Goal: Transaction & Acquisition: Purchase product/service

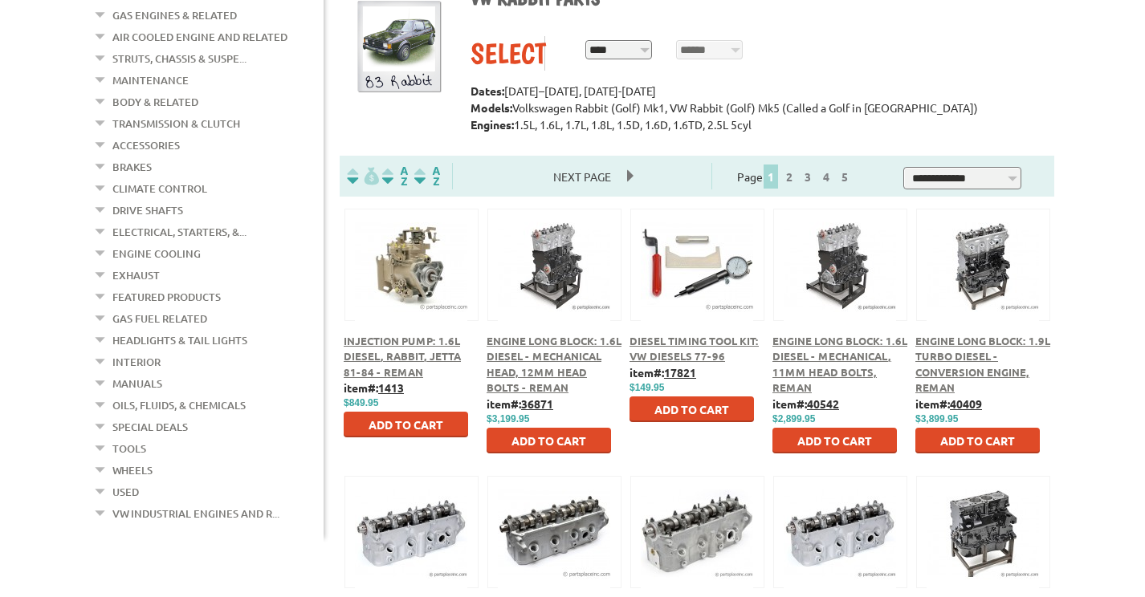
scroll to position [161, 0]
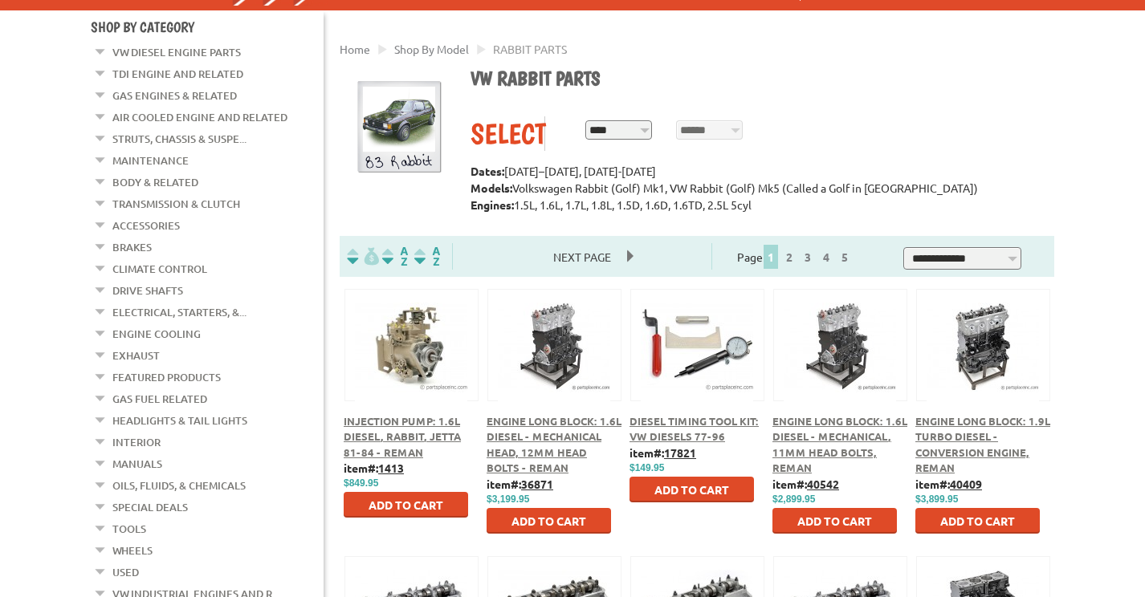
click at [160, 186] on link "Body & Related" at bounding box center [155, 182] width 86 height 21
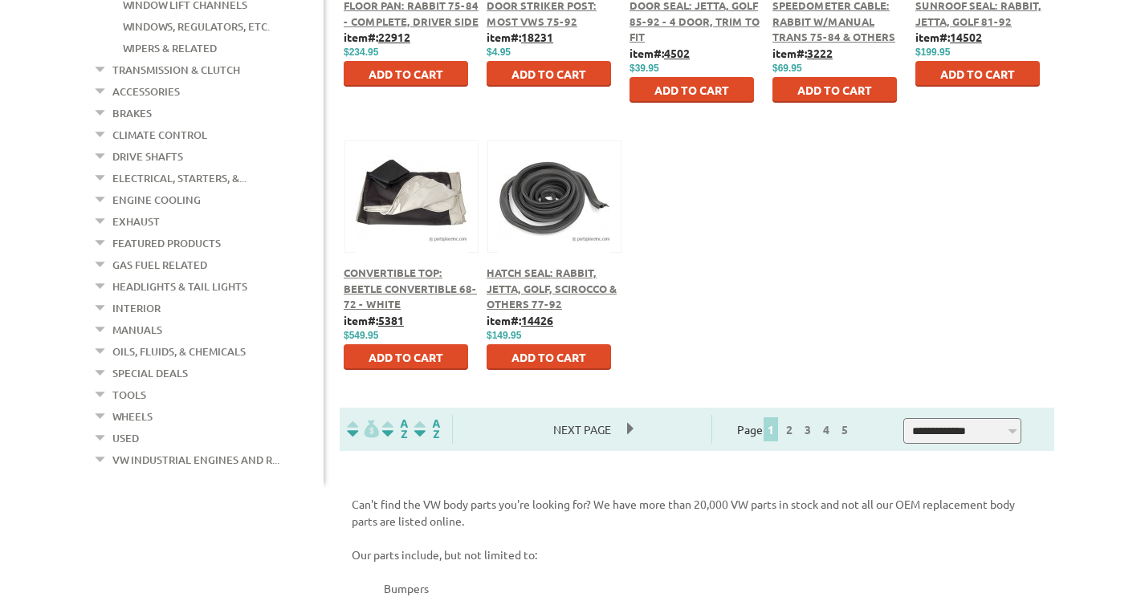
scroll to position [964, 0]
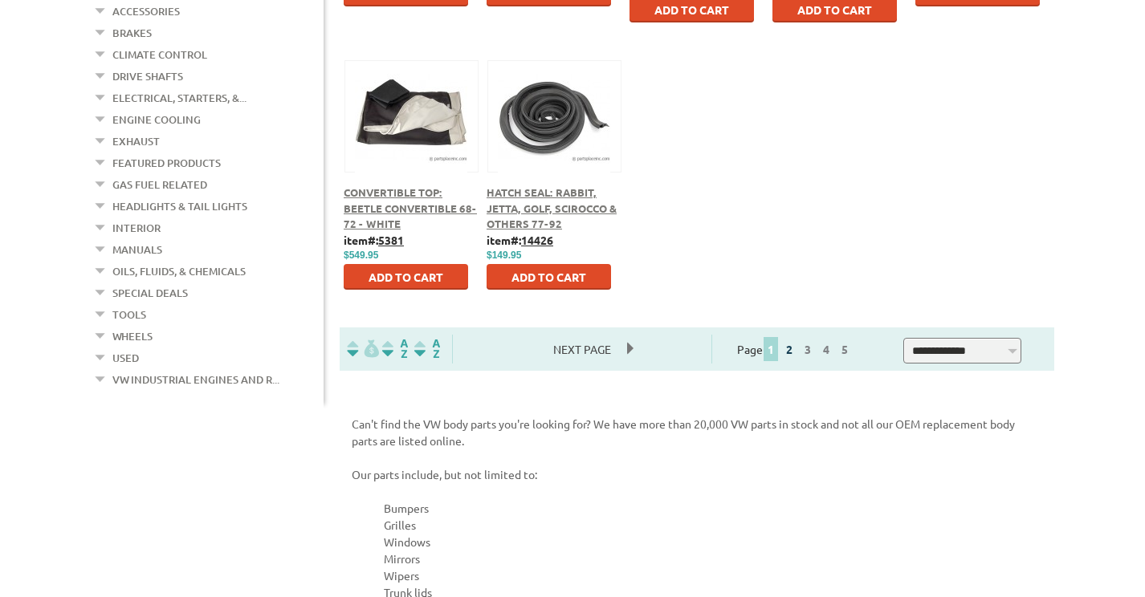
click at [797, 352] on link "2" at bounding box center [789, 349] width 14 height 14
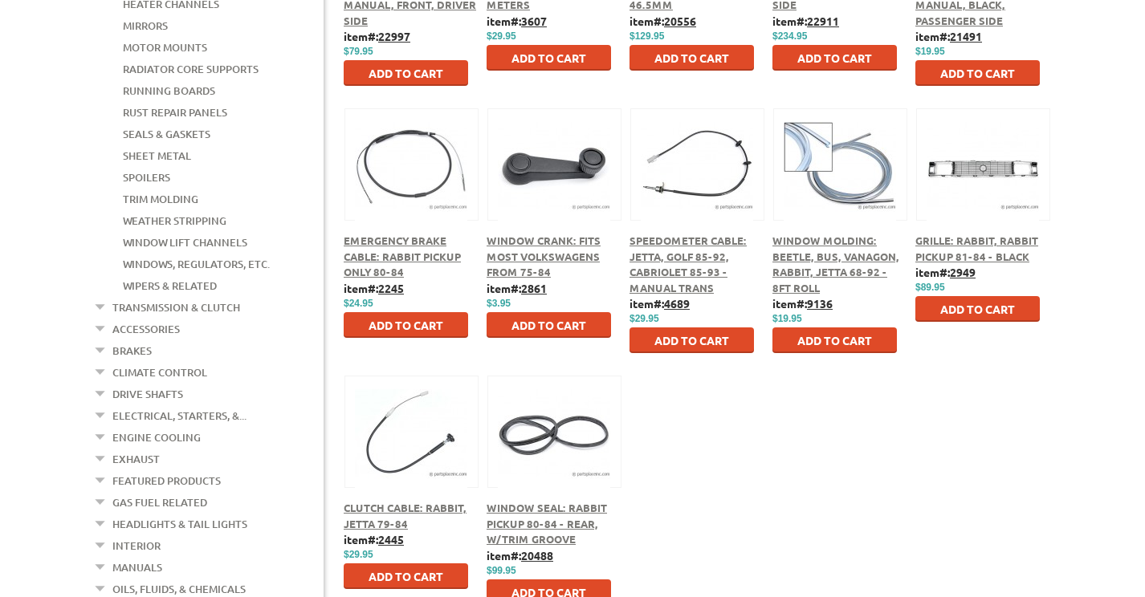
scroll to position [1044, 0]
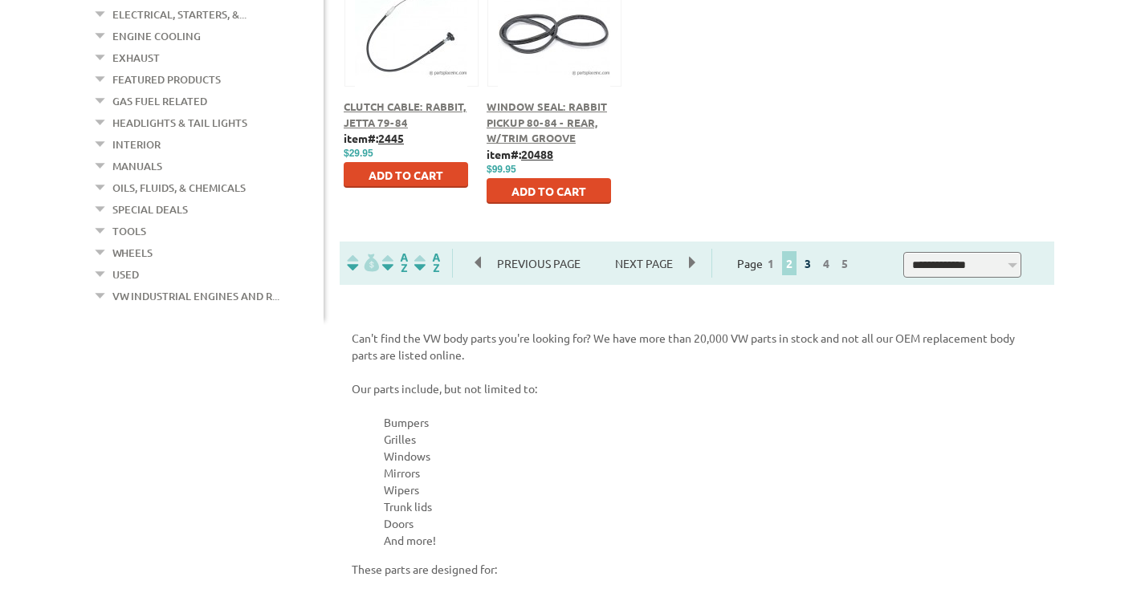
click at [815, 264] on link "3" at bounding box center [808, 263] width 14 height 14
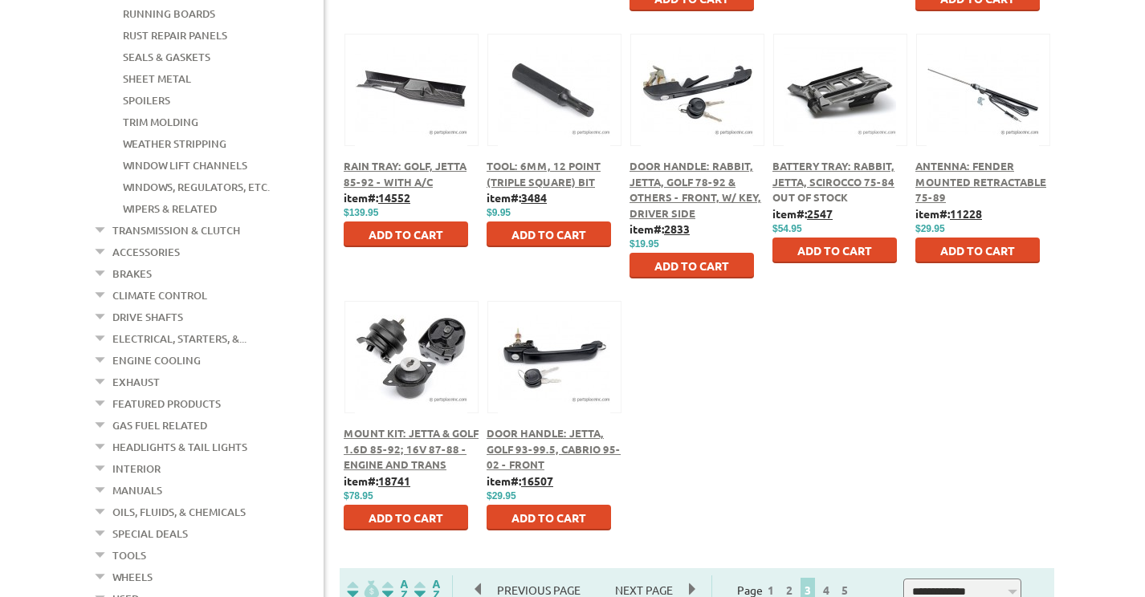
scroll to position [803, 0]
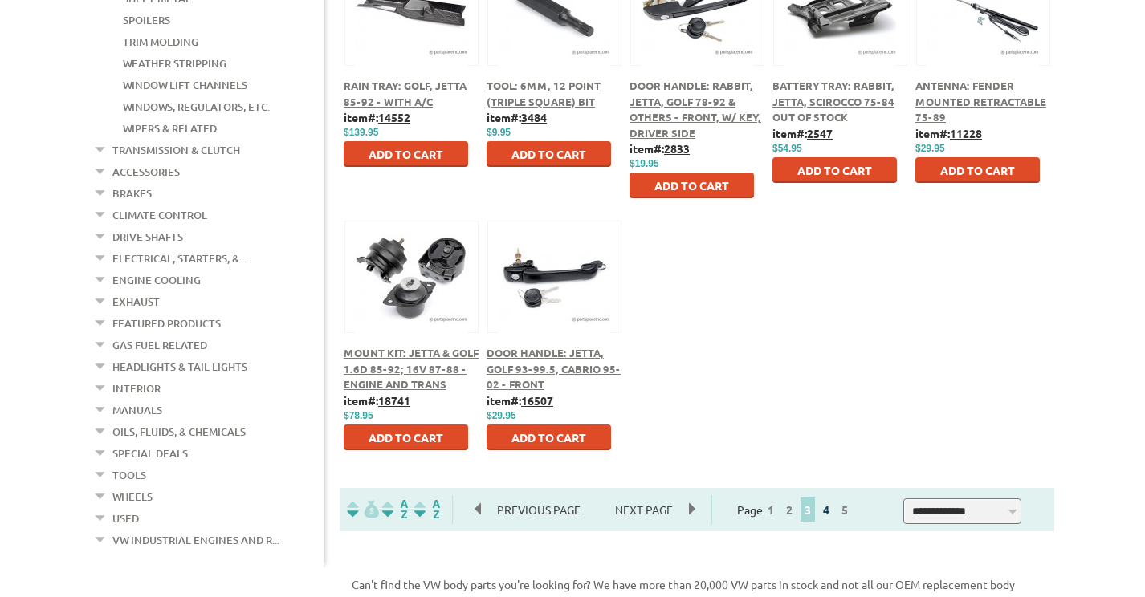
click at [834, 512] on link "4" at bounding box center [826, 510] width 14 height 14
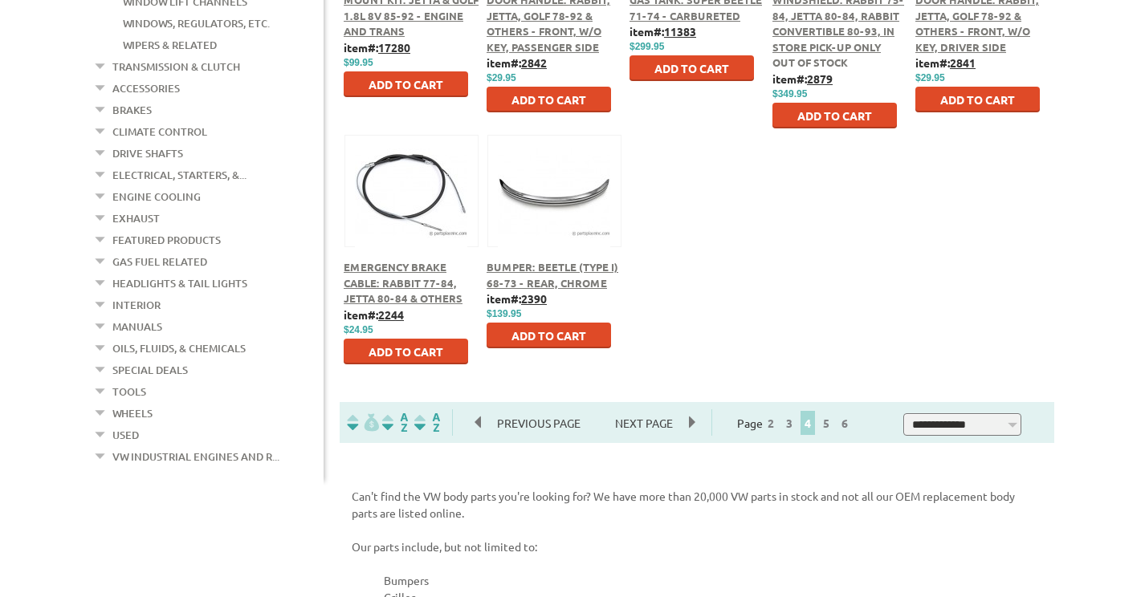
scroll to position [964, 0]
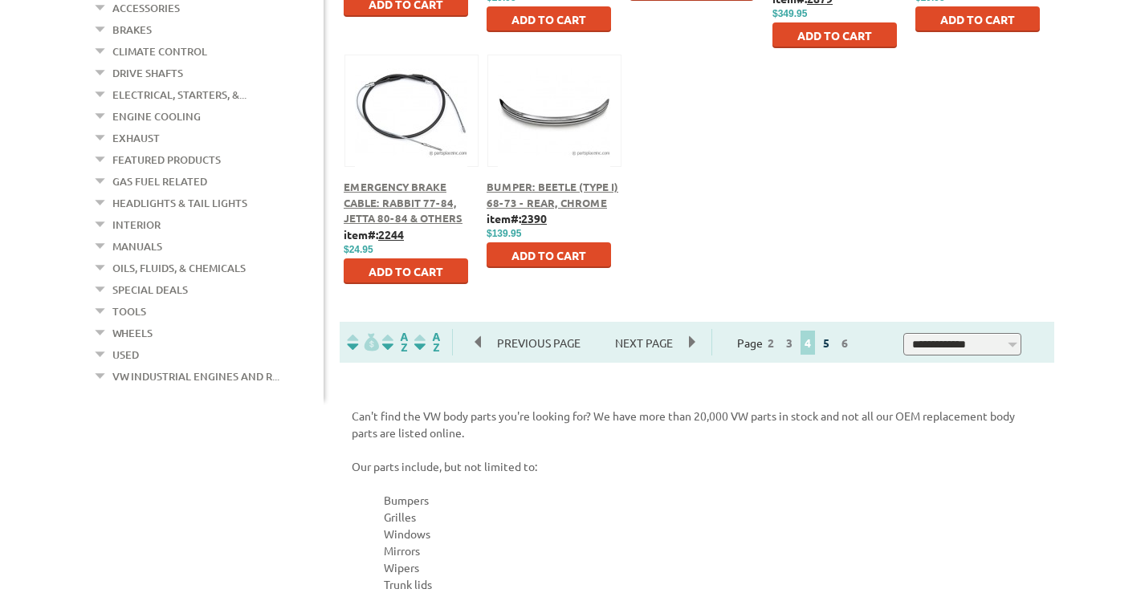
click at [834, 345] on link "5" at bounding box center [826, 343] width 14 height 14
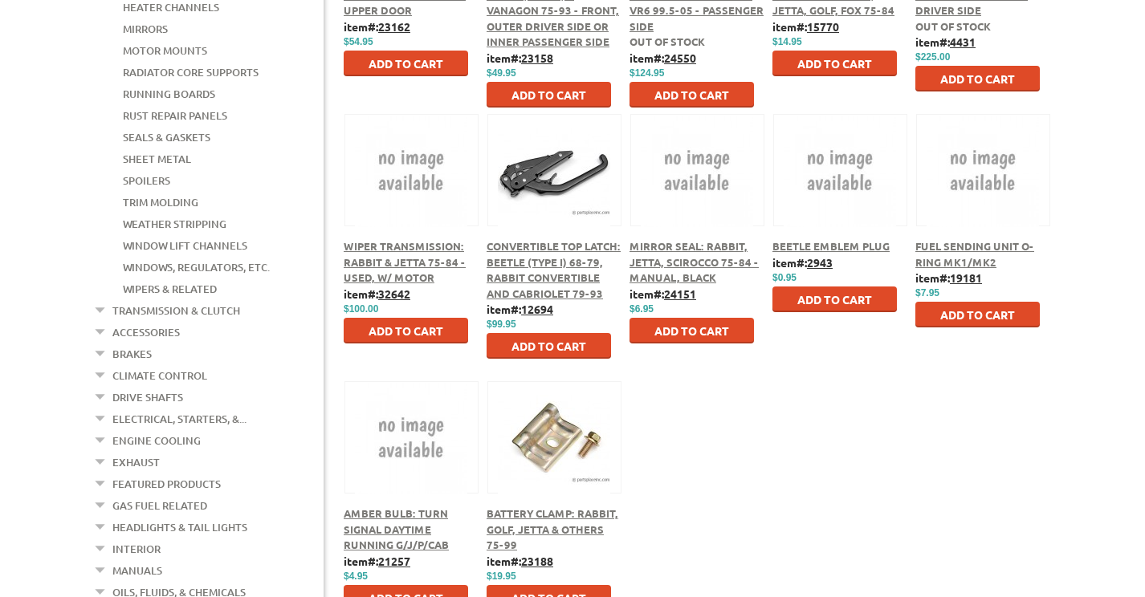
scroll to position [1044, 0]
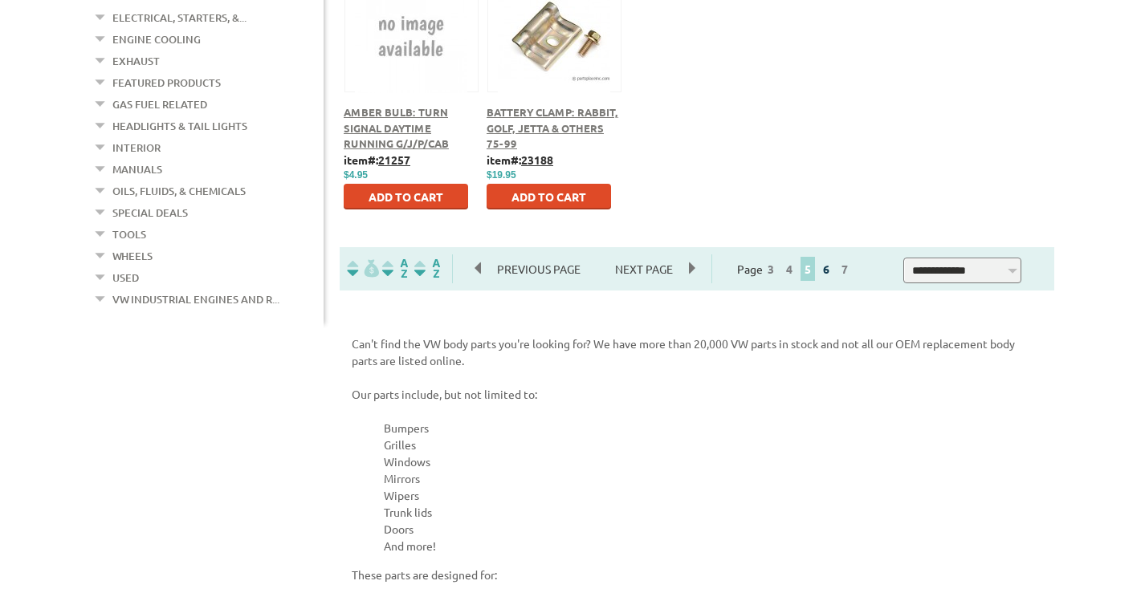
click at [834, 274] on link "6" at bounding box center [826, 269] width 14 height 14
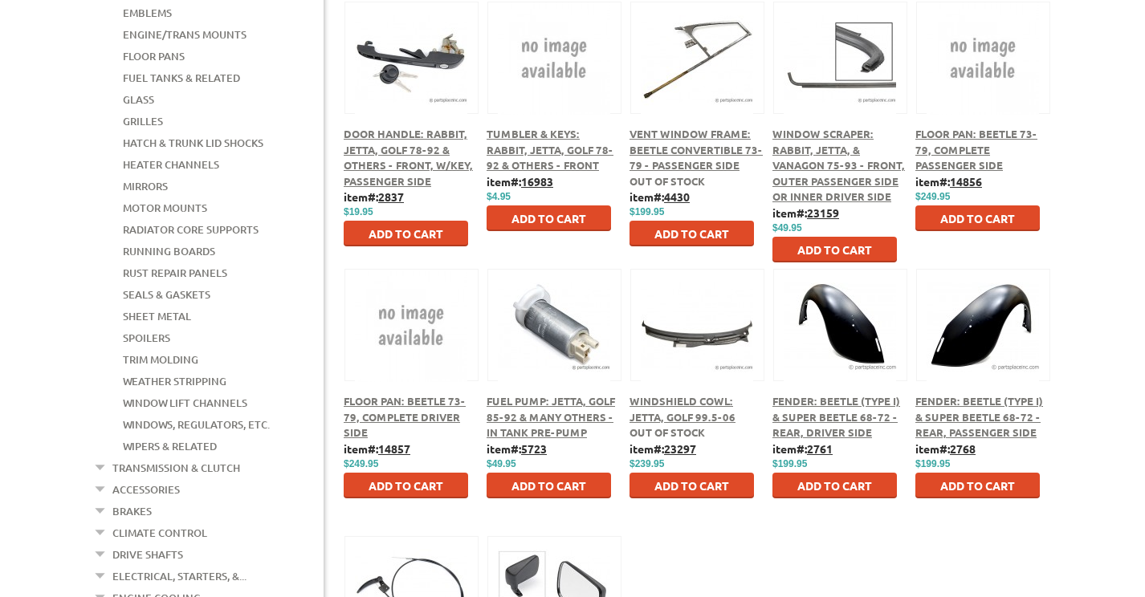
scroll to position [803, 0]
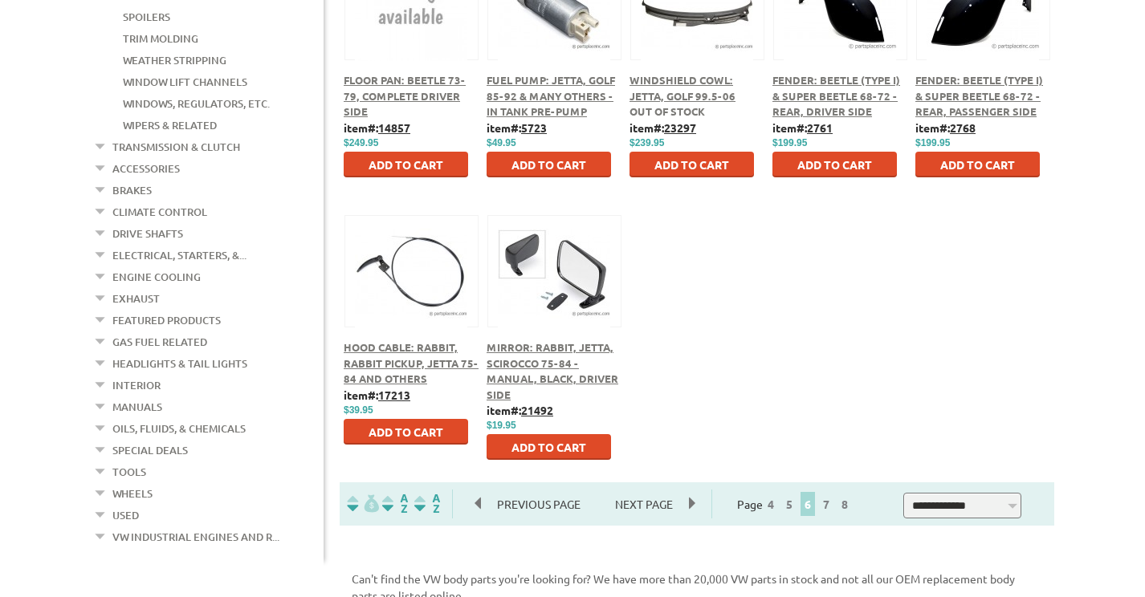
click at [137, 493] on link "Wheels" at bounding box center [132, 493] width 40 height 21
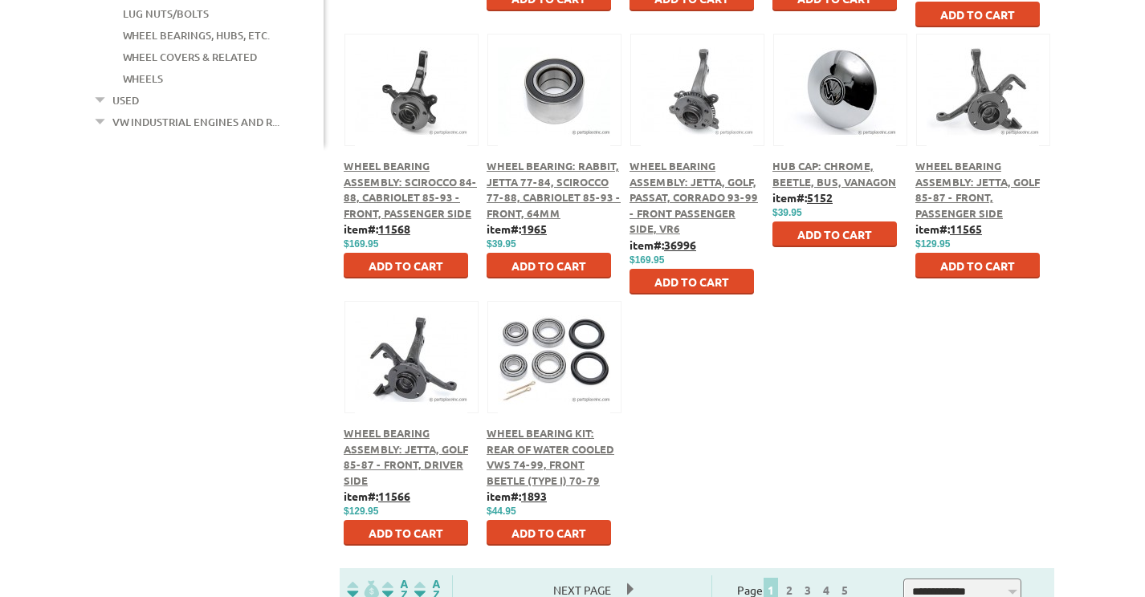
scroll to position [803, 0]
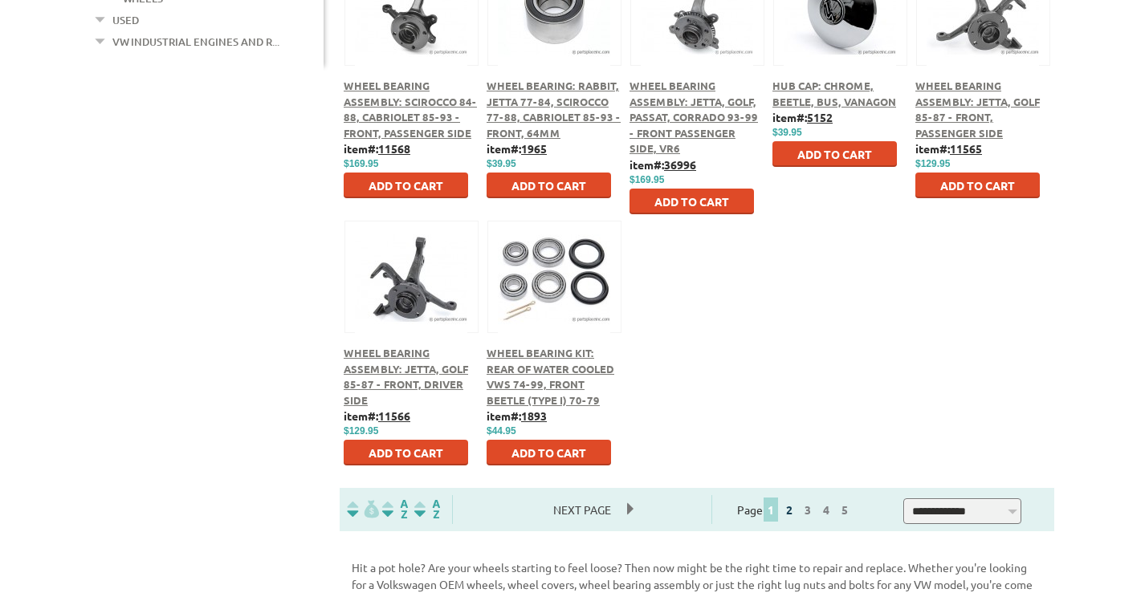
click at [797, 510] on link "2" at bounding box center [789, 510] width 14 height 14
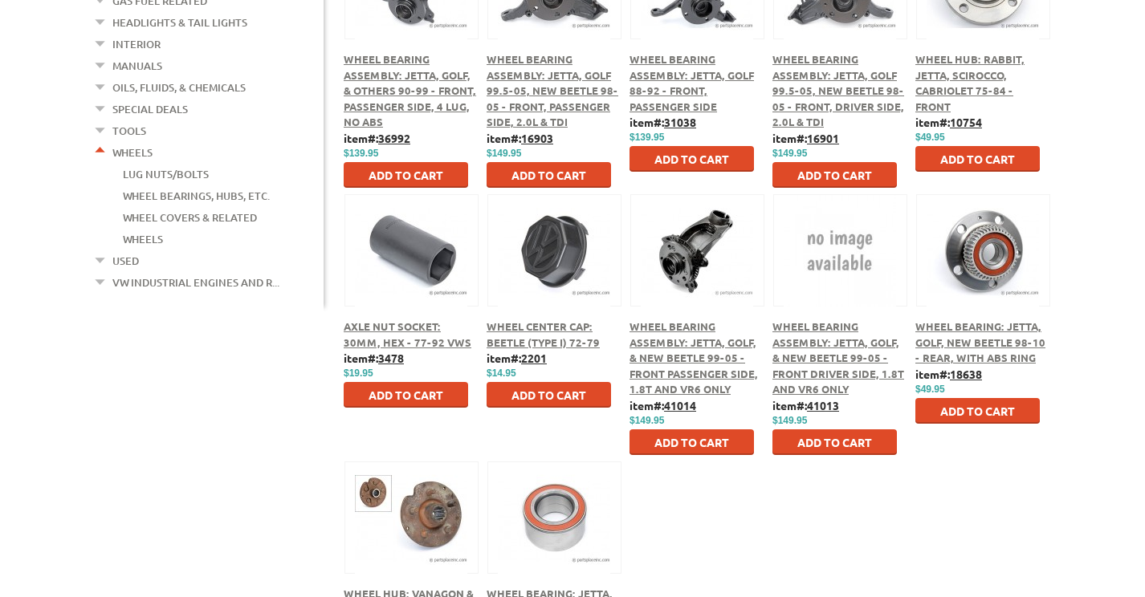
scroll to position [883, 0]
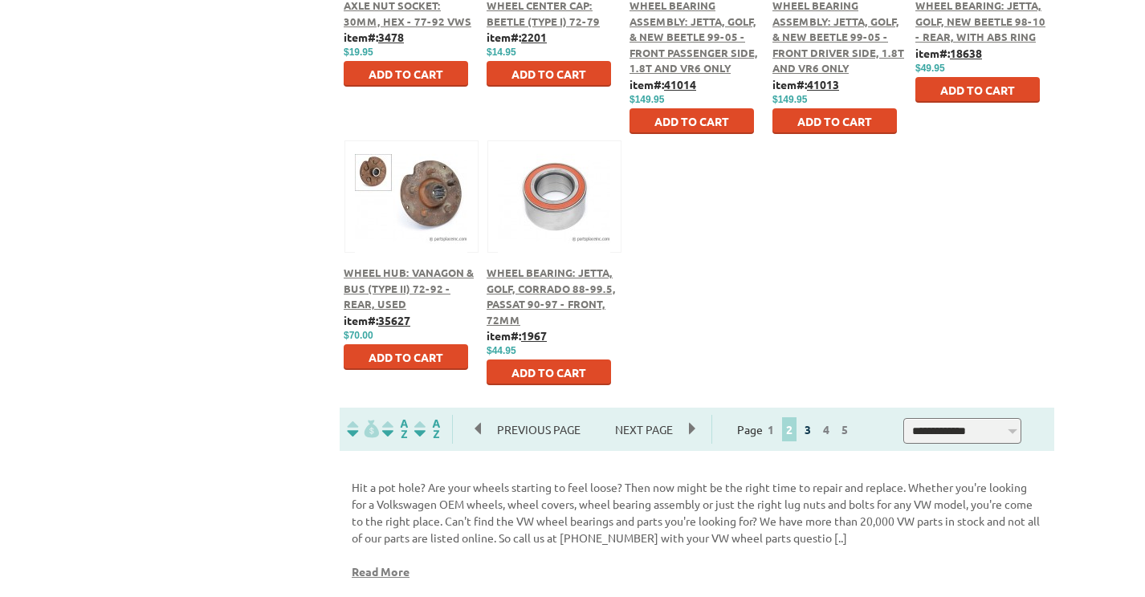
click at [815, 433] on link "3" at bounding box center [808, 429] width 14 height 14
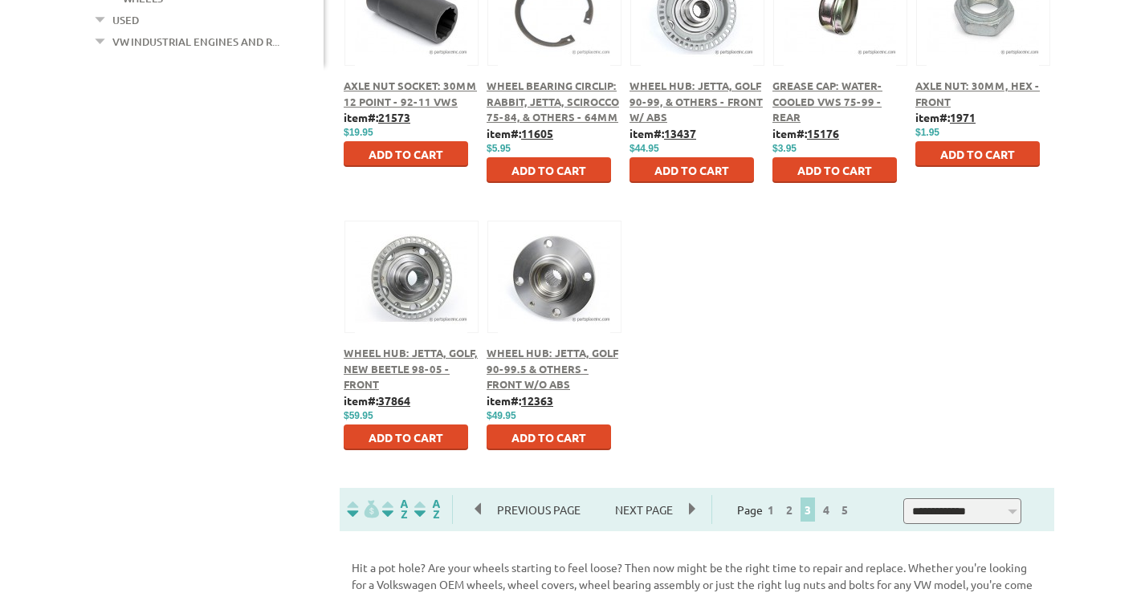
scroll to position [964, 0]
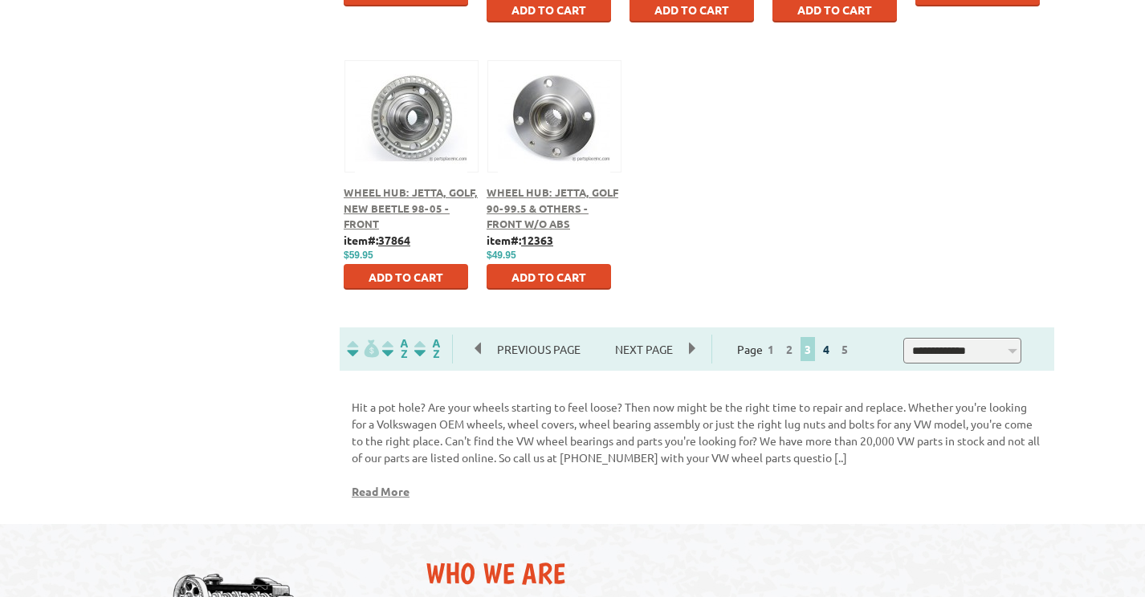
click at [834, 353] on link "4" at bounding box center [826, 349] width 14 height 14
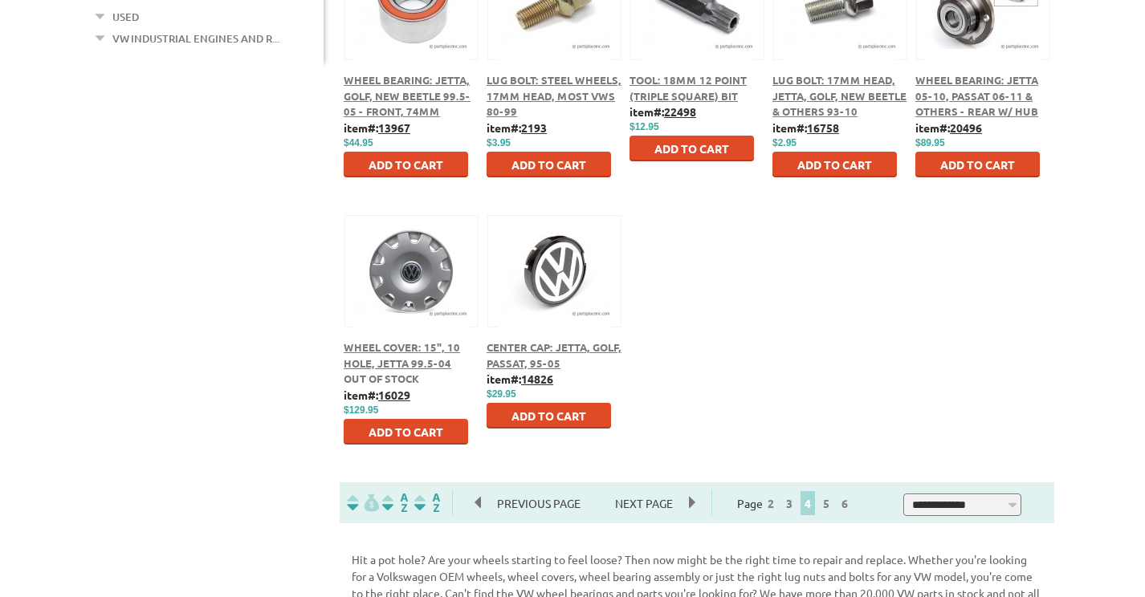
scroll to position [883, 0]
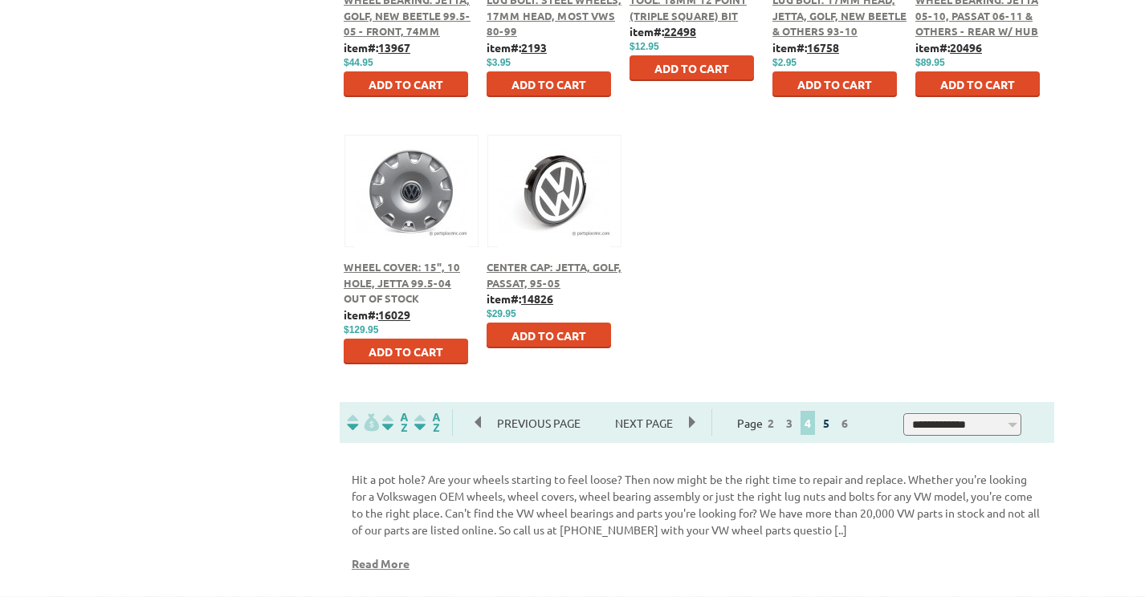
click at [834, 424] on link "5" at bounding box center [826, 423] width 14 height 14
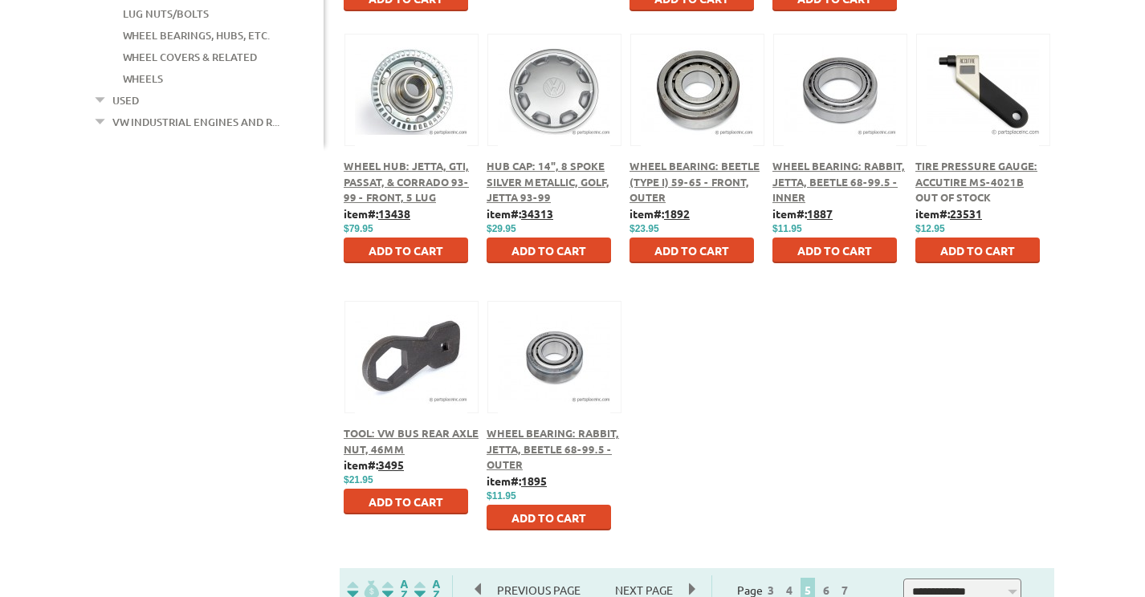
scroll to position [803, 0]
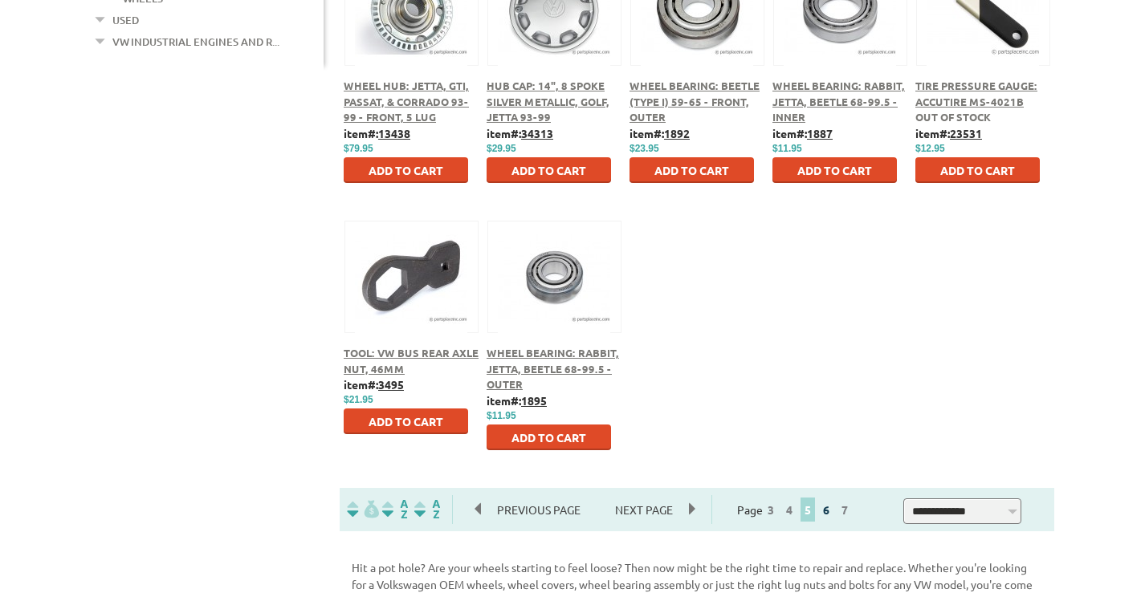
click at [834, 513] on link "6" at bounding box center [826, 510] width 14 height 14
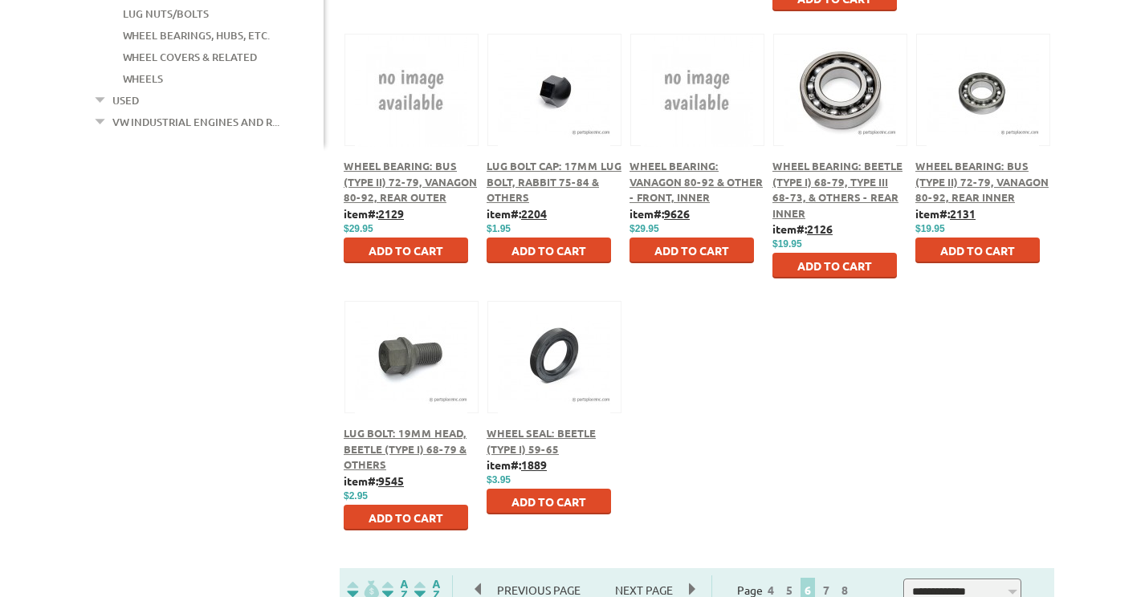
scroll to position [803, 0]
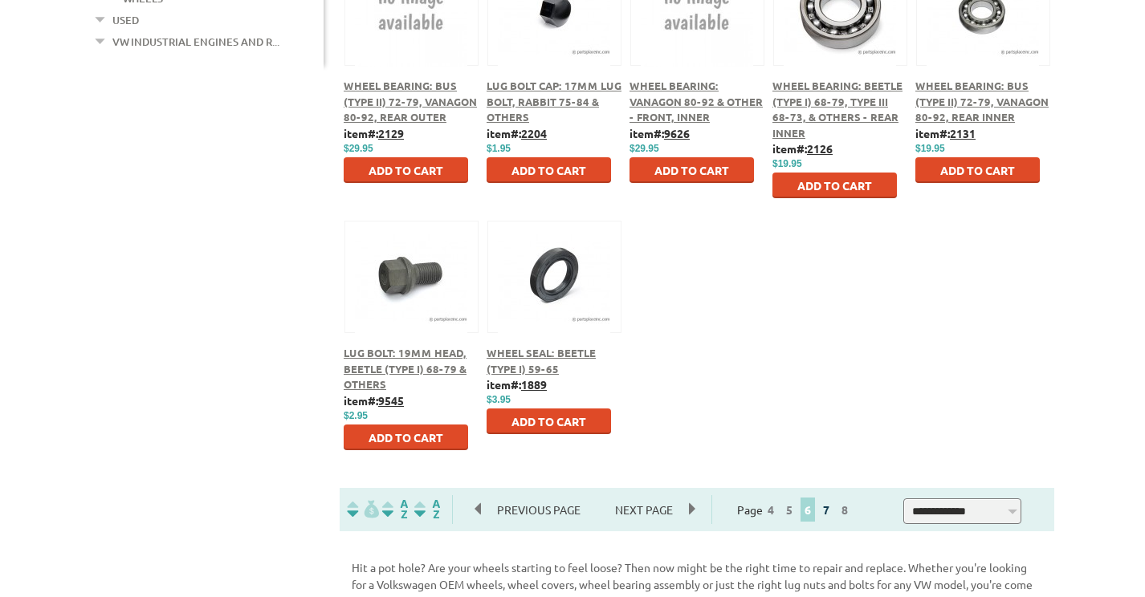
click at [834, 512] on link "7" at bounding box center [826, 510] width 14 height 14
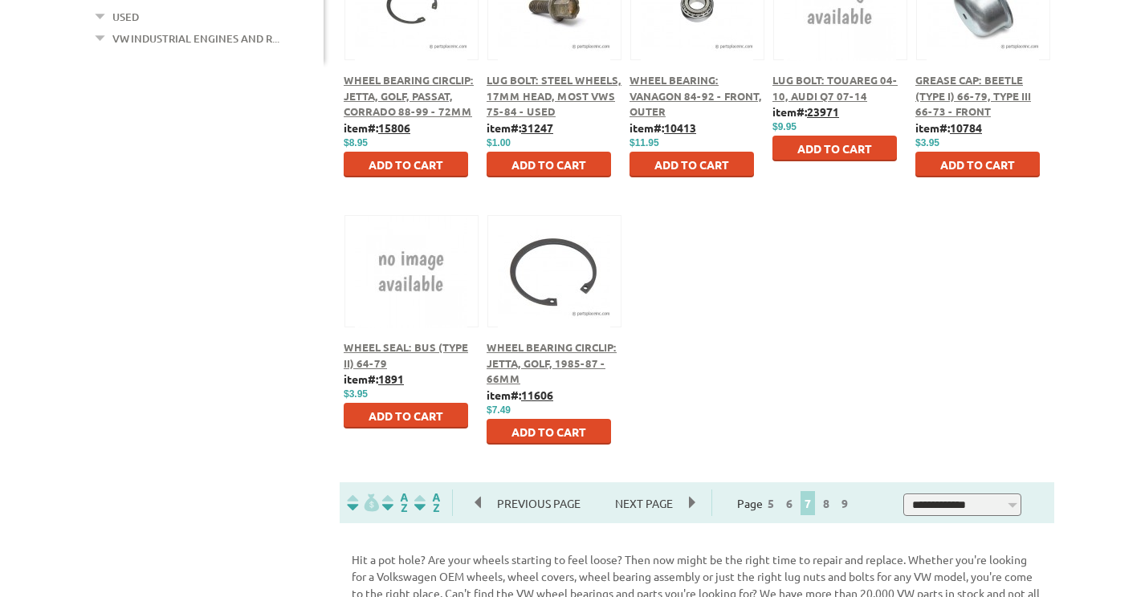
scroll to position [883, 0]
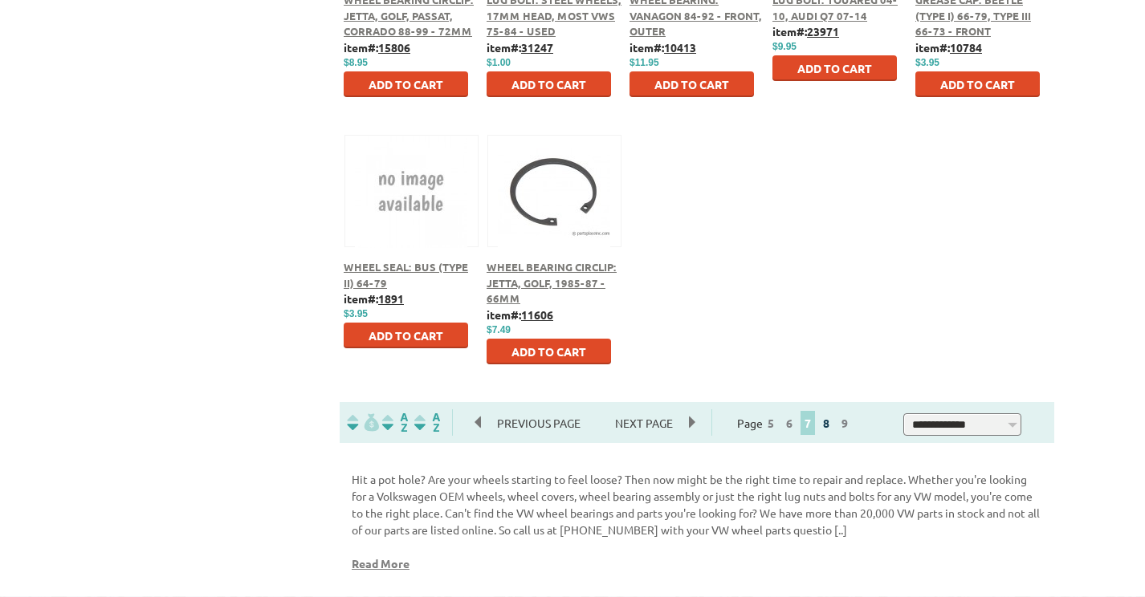
click at [834, 425] on link "8" at bounding box center [826, 423] width 14 height 14
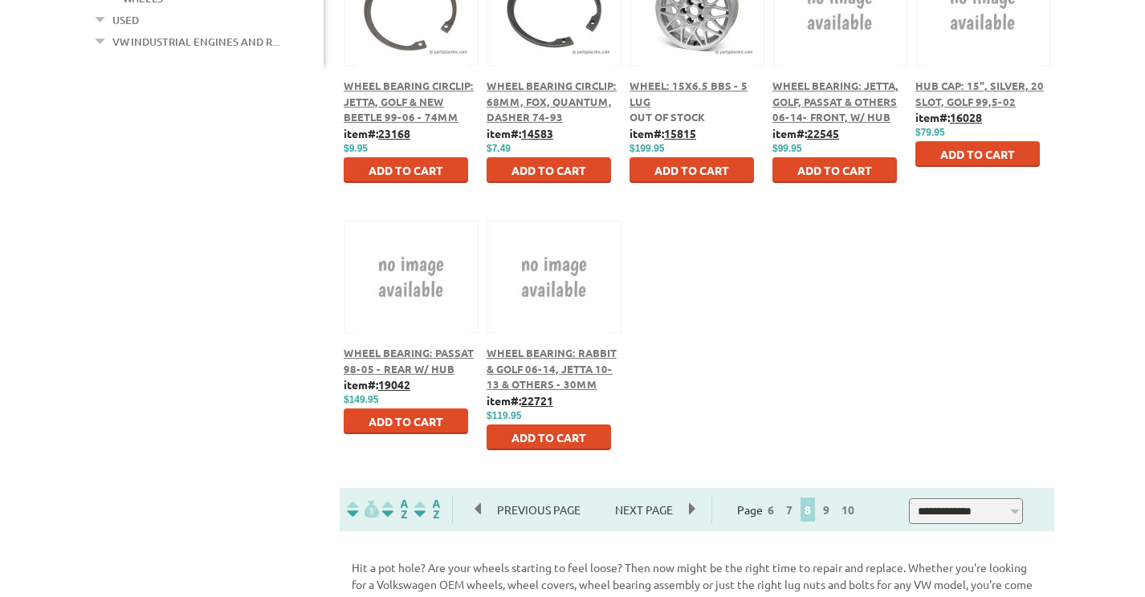
scroll to position [883, 0]
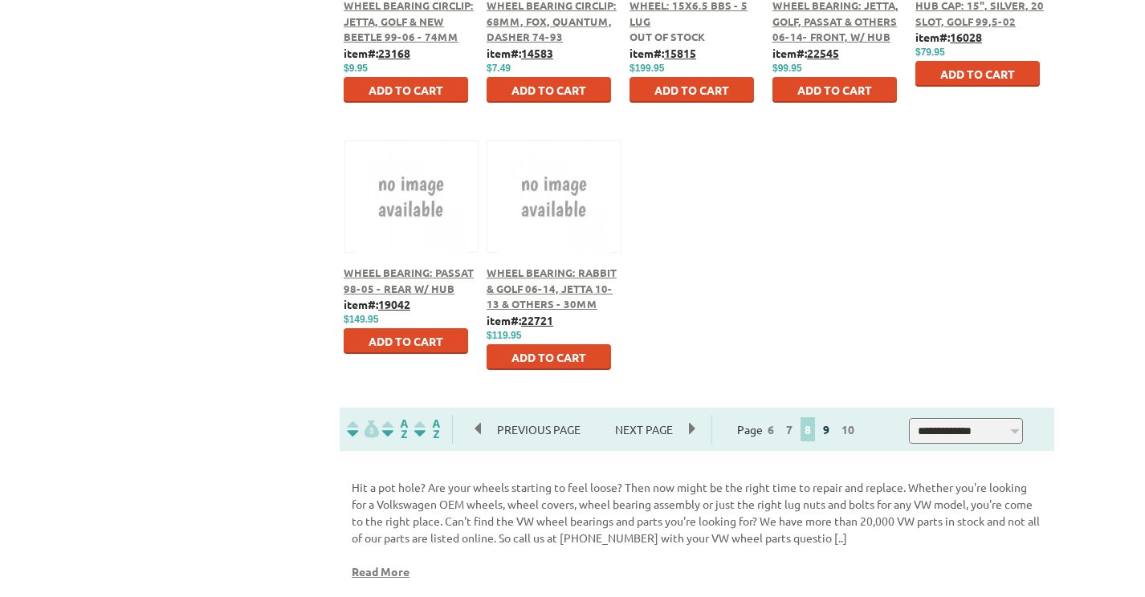
click at [834, 435] on link "9" at bounding box center [826, 429] width 14 height 14
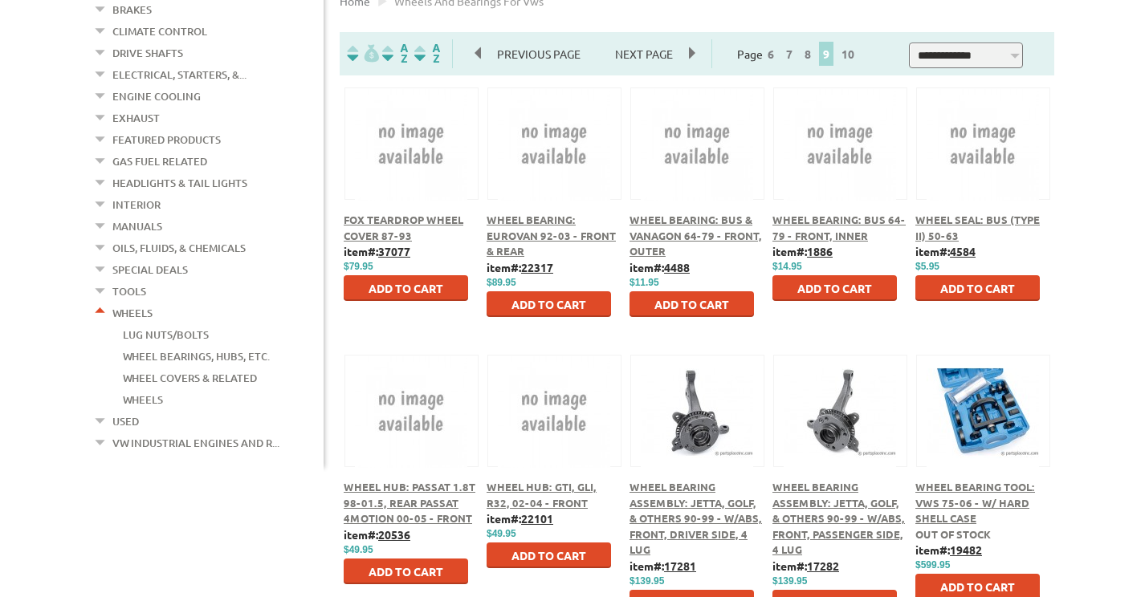
scroll to position [723, 0]
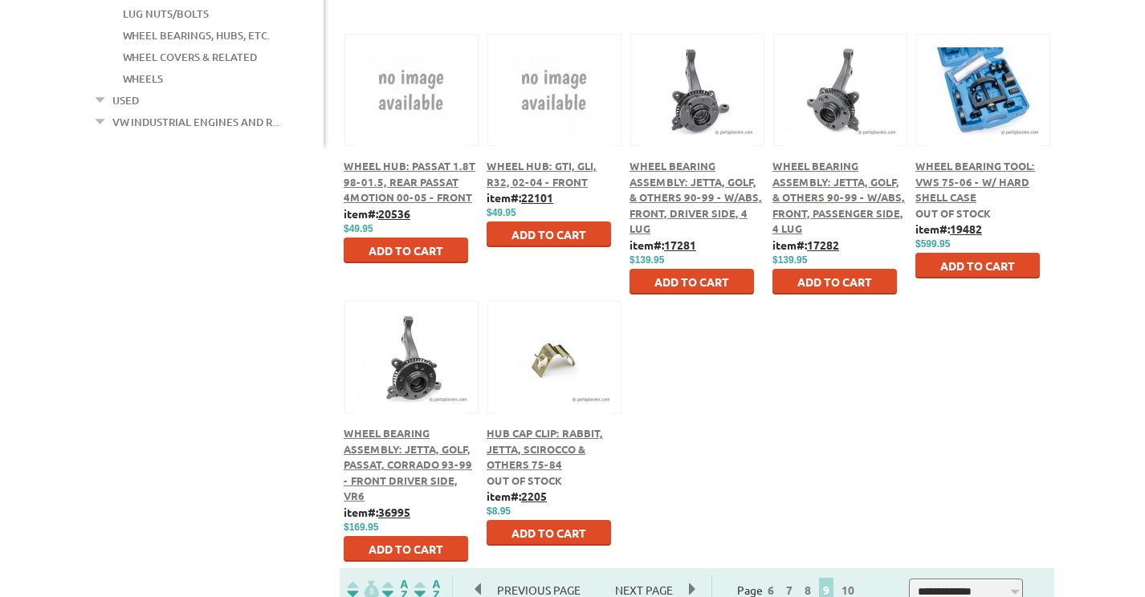
click at [547, 439] on span "Hub Cap Clip: Rabbit, Jetta, Scirocco & Others 75-84" at bounding box center [545, 448] width 116 height 45
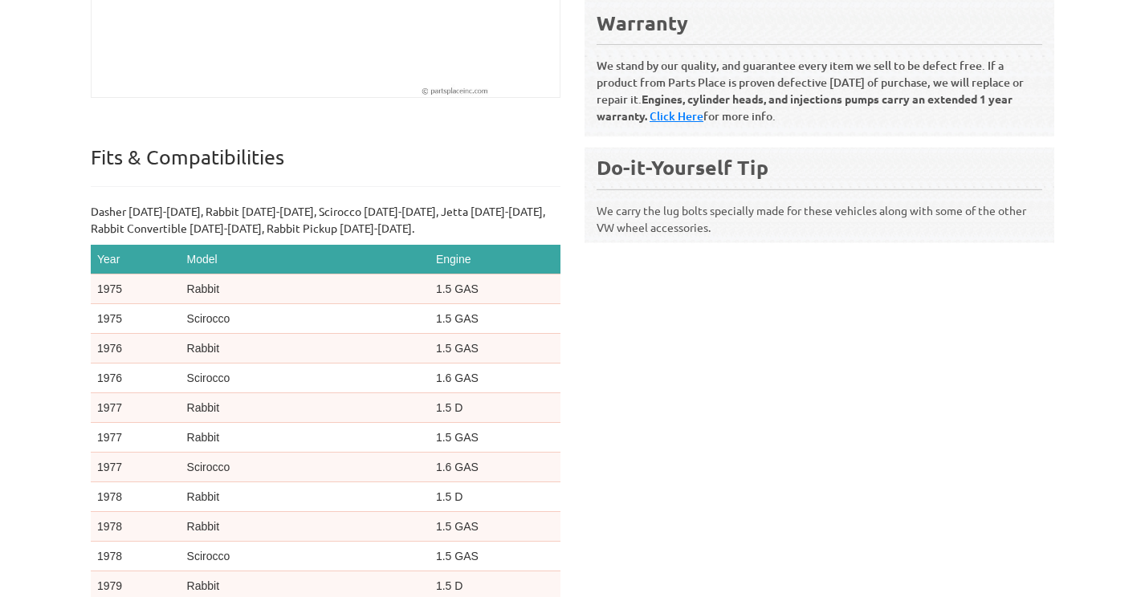
scroll to position [161, 0]
